Goal: Navigation & Orientation: Find specific page/section

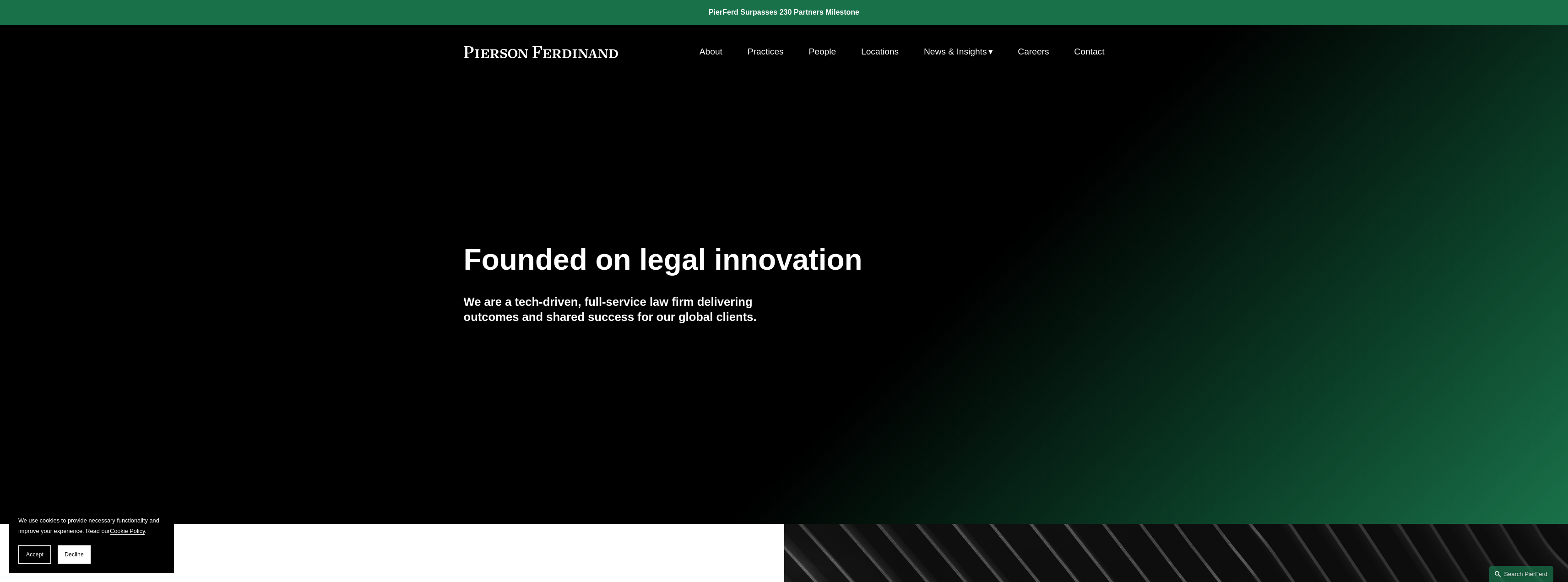
click at [712, 54] on link "About" at bounding box center [711, 52] width 23 height 18
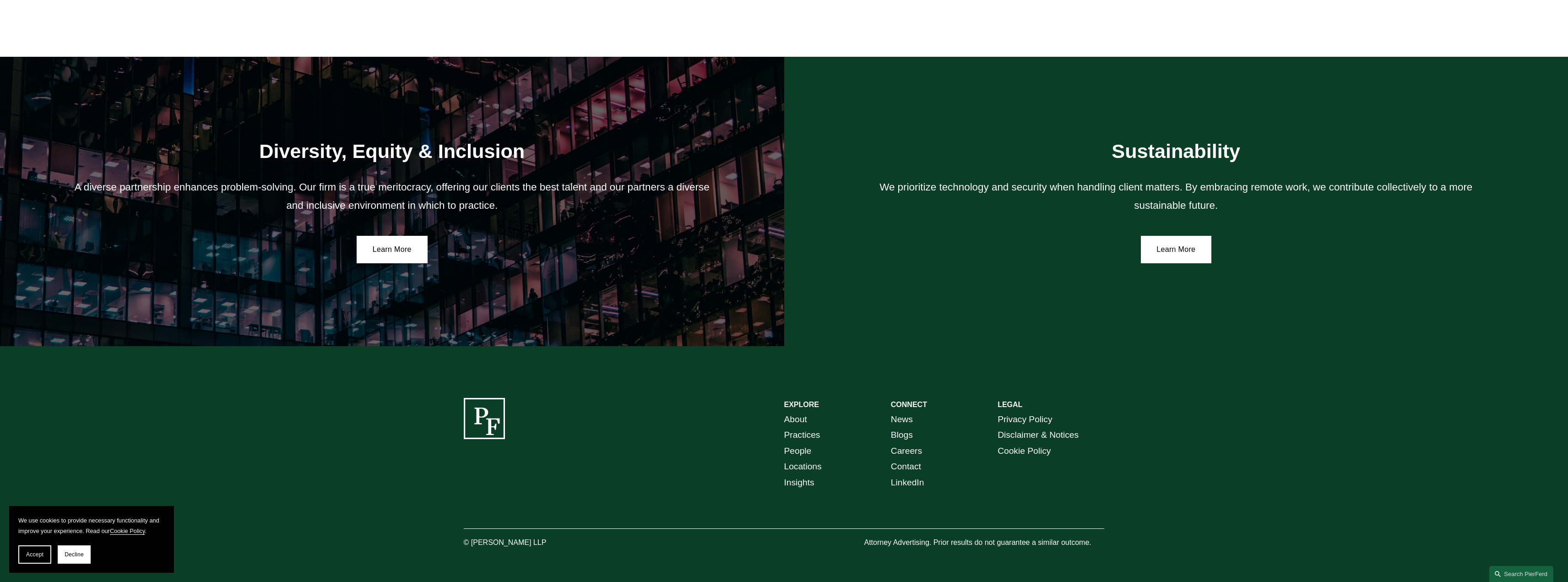
scroll to position [1895, 0]
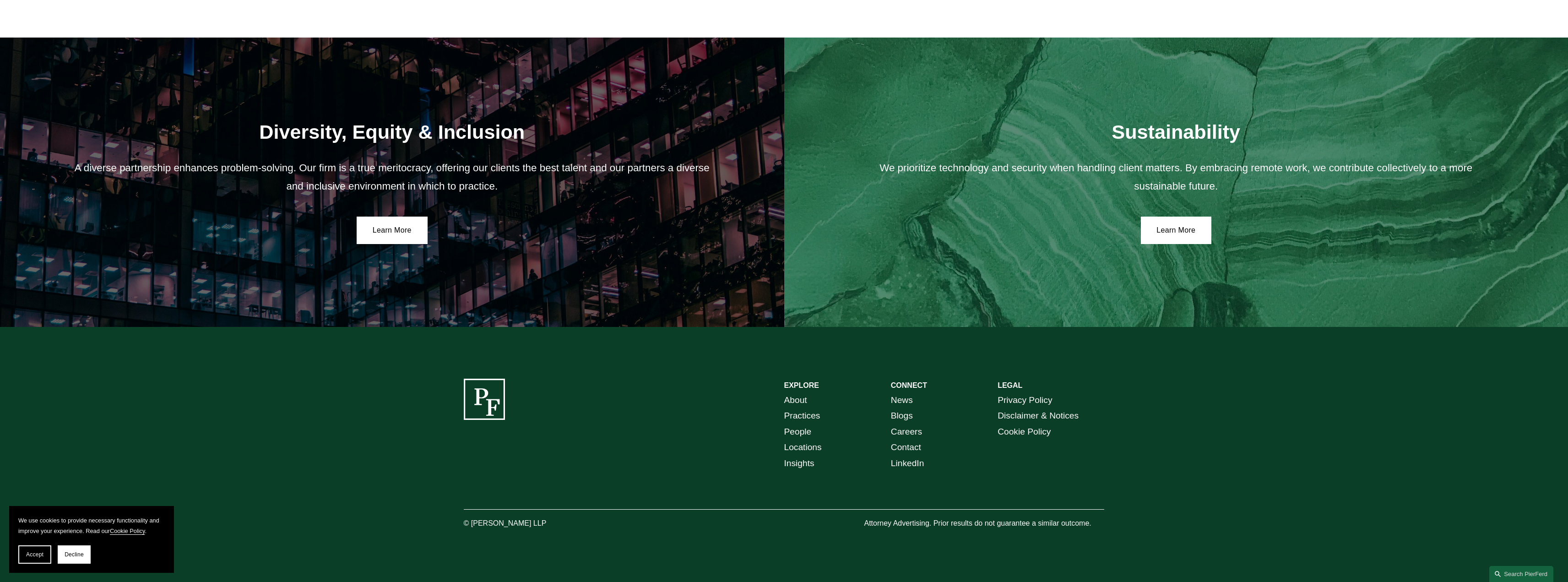
click at [797, 430] on link "People" at bounding box center [797, 432] width 27 height 16
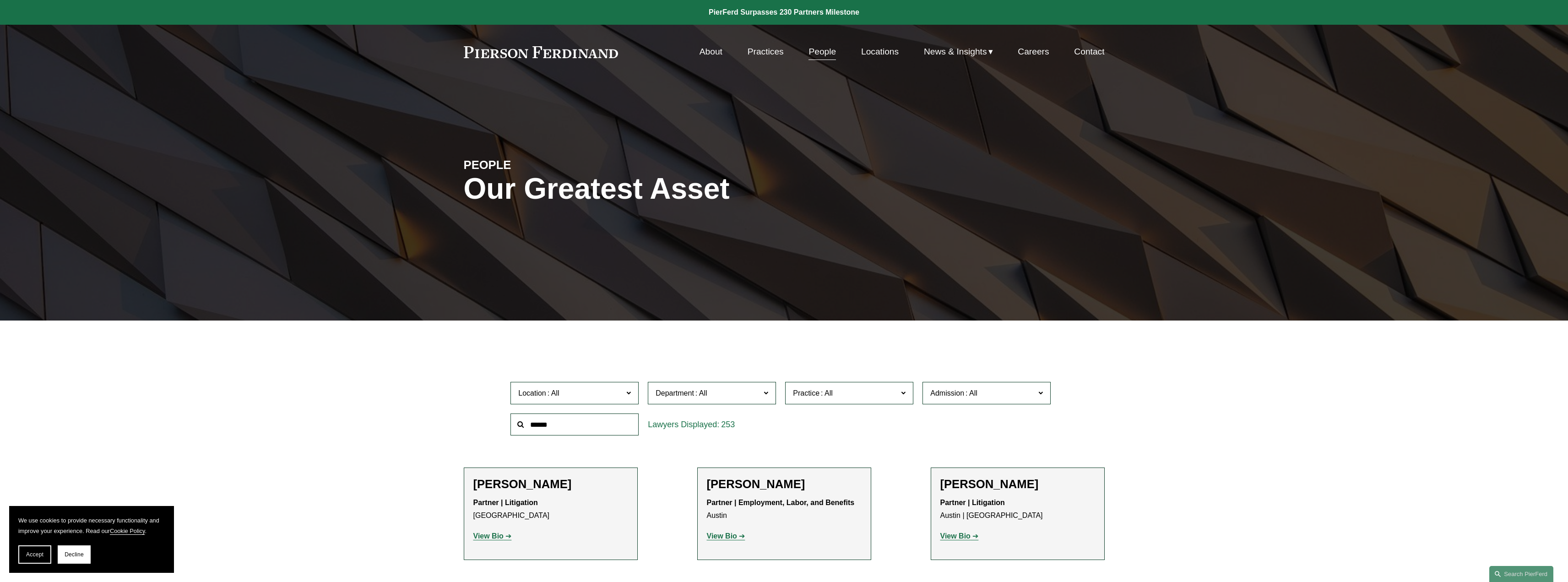
click at [702, 52] on link "About" at bounding box center [711, 52] width 23 height 18
